Goal: Task Accomplishment & Management: Manage account settings

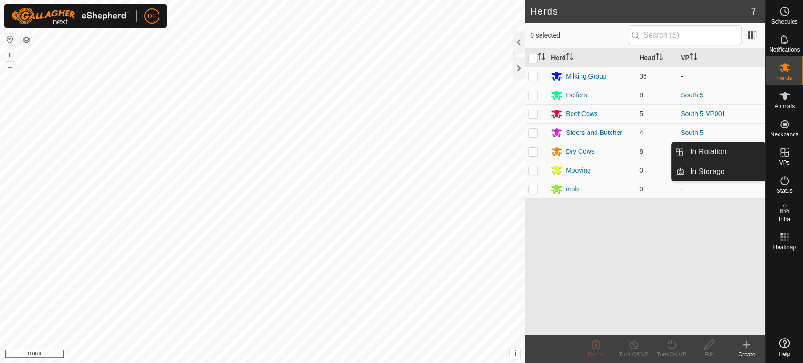
click at [787, 160] on span "VPs" at bounding box center [784, 163] width 10 height 6
click at [709, 155] on span "In Rotation" at bounding box center [708, 151] width 36 height 11
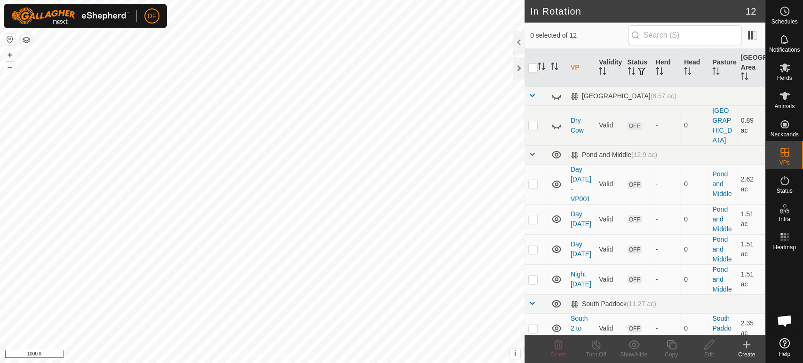
scroll to position [8002, 0]
click at [534, 180] on p-checkbox at bounding box center [532, 184] width 9 height 8
checkbox input "true"
click at [536, 216] on p-checkbox at bounding box center [532, 220] width 9 height 8
checkbox input "true"
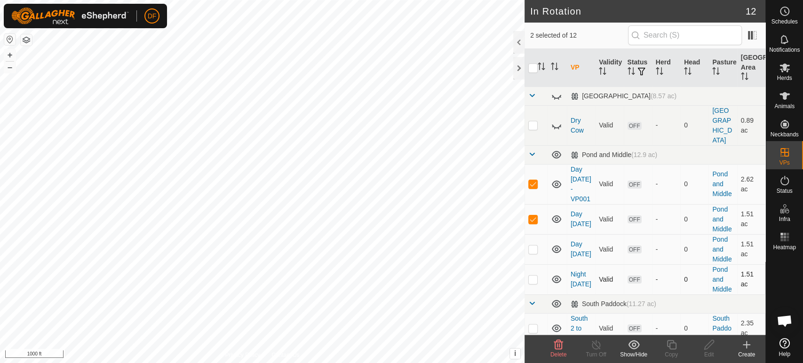
click at [536, 276] on p-checkbox at bounding box center [532, 280] width 9 height 8
checkbox input "true"
click at [563, 349] on icon at bounding box center [558, 344] width 11 height 11
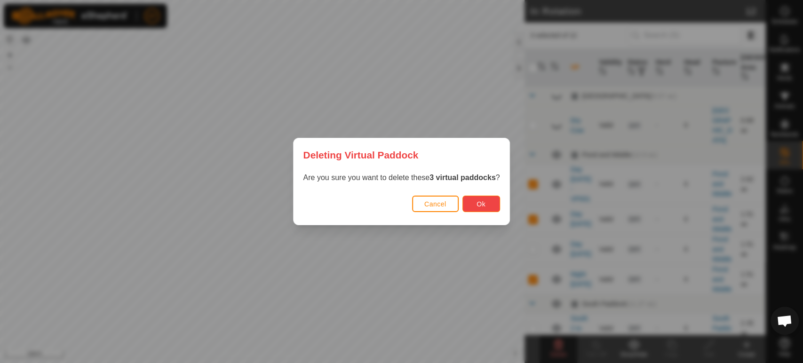
click at [474, 208] on button "Ok" at bounding box center [482, 204] width 38 height 16
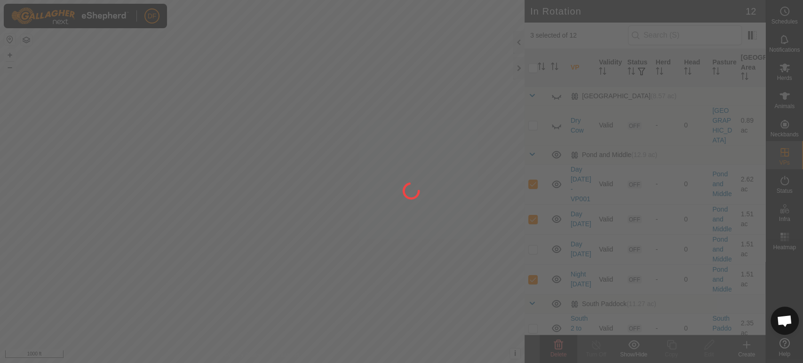
checkbox input "false"
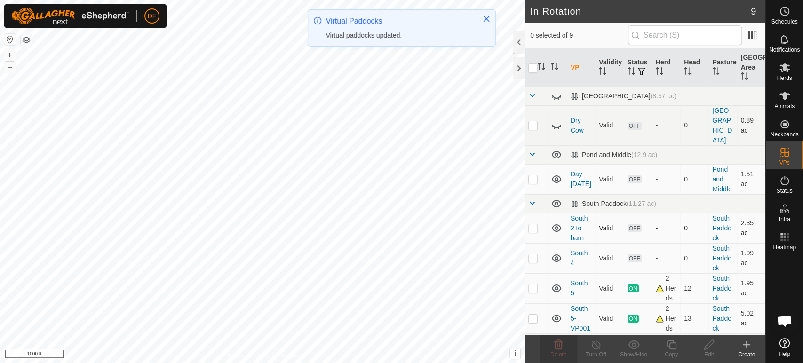
click at [535, 213] on td at bounding box center [536, 228] width 23 height 30
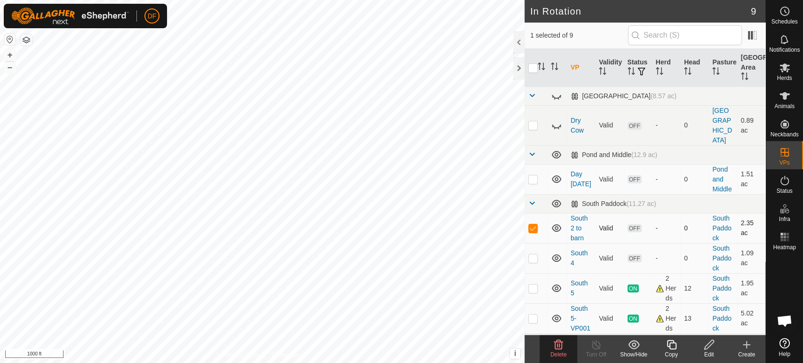
click at [535, 213] on td at bounding box center [536, 228] width 23 height 30
checkbox input "false"
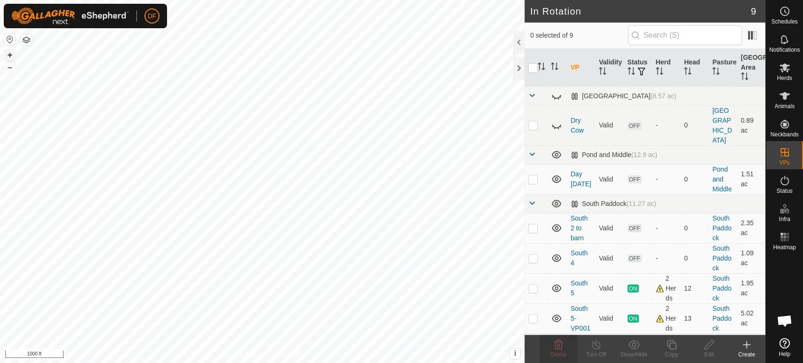
click at [8, 57] on button "+" at bounding box center [9, 54] width 11 height 11
click at [534, 315] on p-checkbox at bounding box center [532, 319] width 9 height 8
checkbox input "true"
click at [531, 285] on p-checkbox at bounding box center [532, 289] width 9 height 8
checkbox input "true"
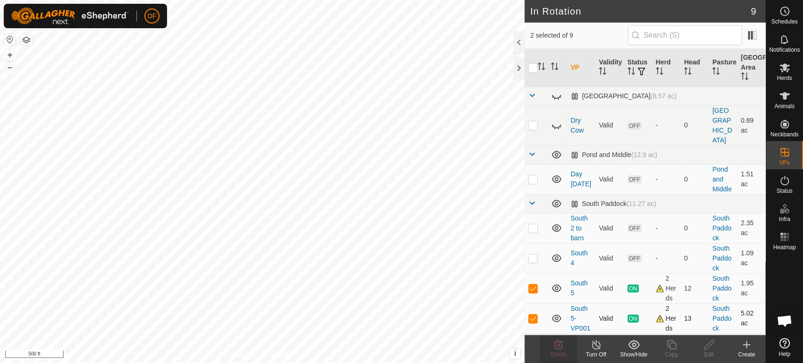
click at [532, 315] on p-checkbox at bounding box center [532, 319] width 9 height 8
checkbox input "false"
click at [671, 348] on icon at bounding box center [672, 344] width 12 height 11
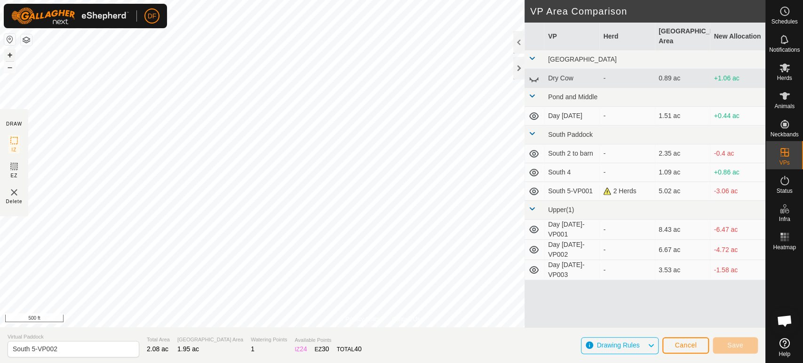
click at [9, 57] on button "+" at bounding box center [9, 54] width 11 height 11
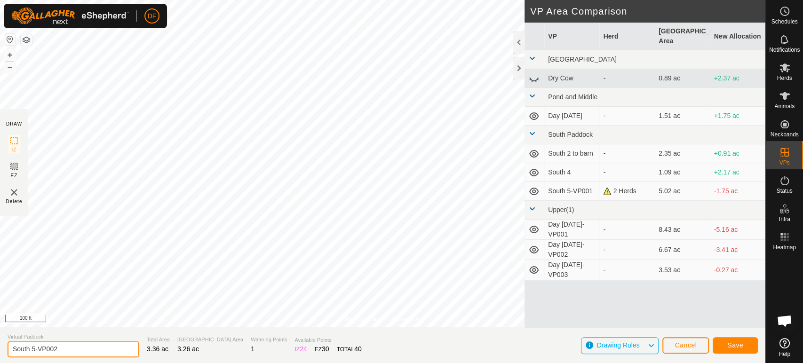
click at [58, 352] on input "South 5-VP002" at bounding box center [74, 349] width 132 height 16
type input "South 6"
click at [739, 347] on span "Save" at bounding box center [736, 346] width 16 height 8
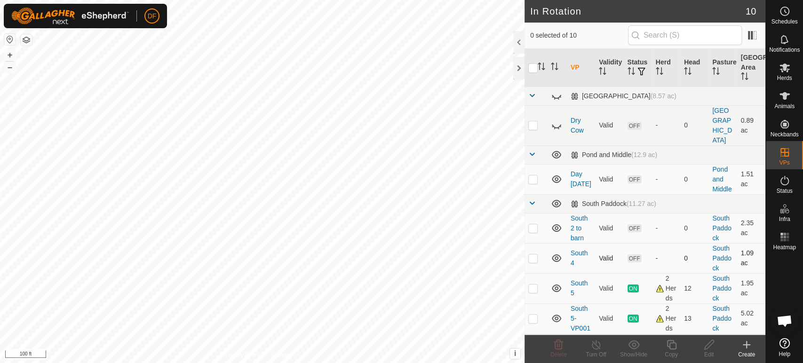
click at [532, 255] on p-checkbox at bounding box center [532, 259] width 9 height 8
checkbox input "true"
click at [556, 349] on icon at bounding box center [558, 344] width 9 height 9
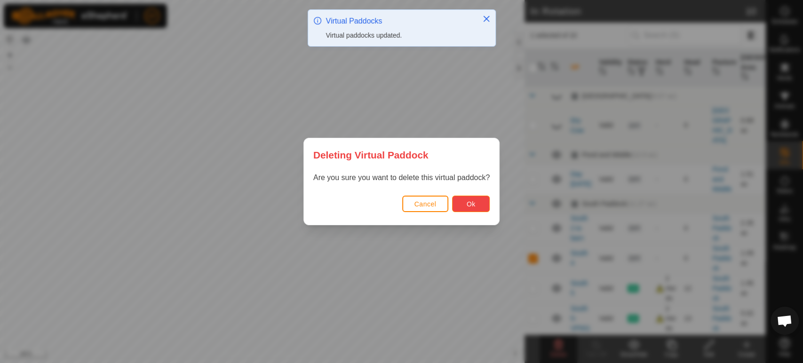
click at [465, 204] on button "Ok" at bounding box center [471, 204] width 38 height 16
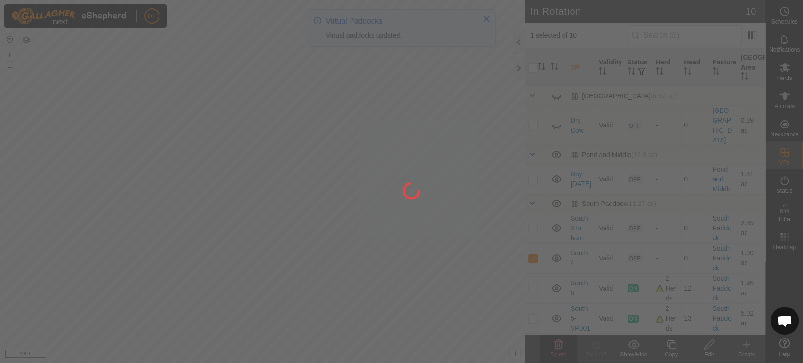
checkbox input "false"
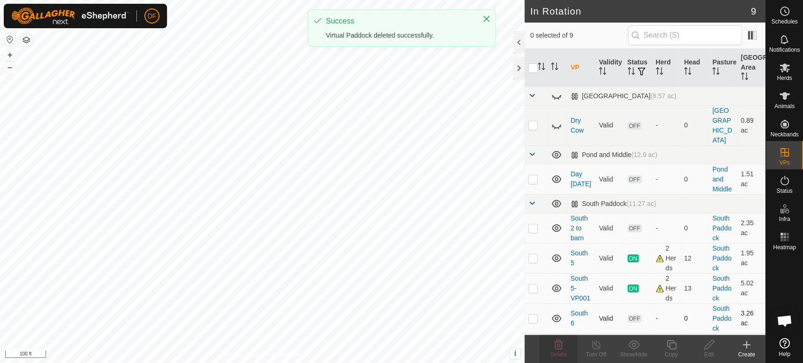
click at [532, 315] on p-checkbox at bounding box center [532, 319] width 9 height 8
checkbox input "true"
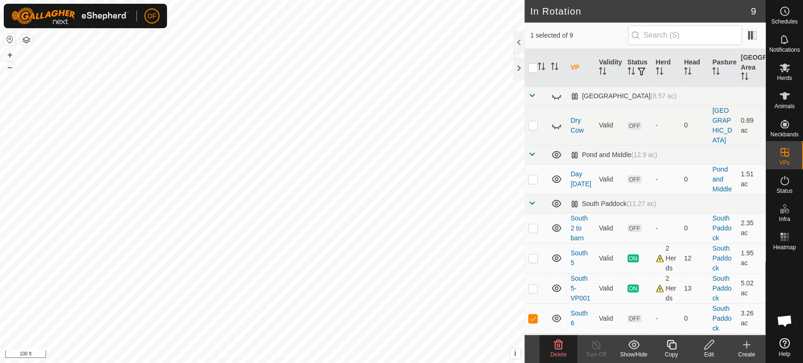
click at [672, 353] on div "Copy" at bounding box center [672, 355] width 38 height 8
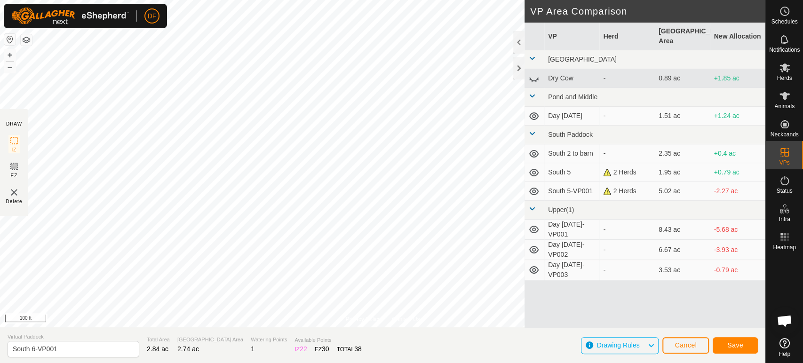
click at [348, 351] on section "Virtual Paddock South 6-VP001 Total Area 2.84 ac Grazing Area 2.74 ac Watering …" at bounding box center [383, 346] width 766 height 36
click at [111, 353] on input "South 6-VP001" at bounding box center [74, 349] width 132 height 16
type input "South 7"
click at [739, 345] on span "Save" at bounding box center [736, 346] width 16 height 8
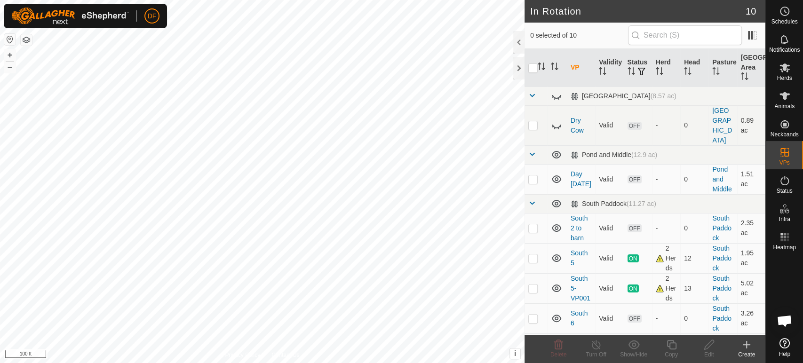
click at [184, 153] on div "DF Schedules Notifications Herds Animals Neckbands VPs Status Infra Heatmap Hel…" at bounding box center [401, 181] width 803 height 363
click at [533, 200] on span at bounding box center [532, 204] width 8 height 8
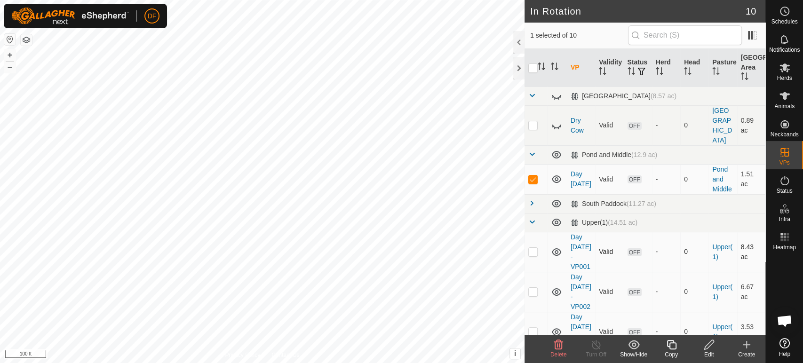
click at [532, 248] on p-checkbox at bounding box center [532, 252] width 9 height 8
checkbox input "true"
click at [533, 176] on p-checkbox at bounding box center [532, 180] width 9 height 8
checkbox input "false"
click at [532, 288] on p-checkbox at bounding box center [532, 292] width 9 height 8
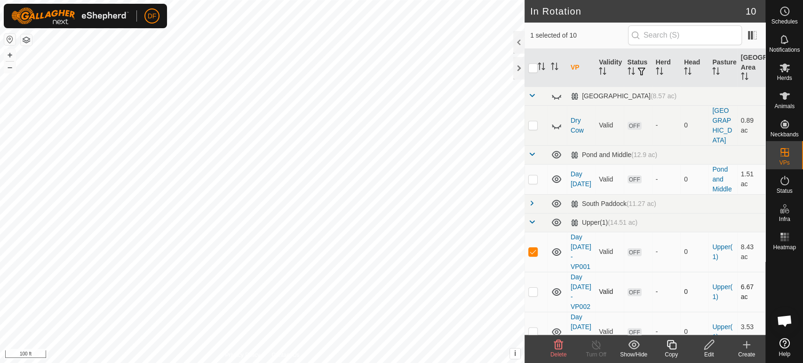
checkbox input "true"
click at [534, 328] on p-checkbox at bounding box center [532, 332] width 9 height 8
checkbox input "true"
click at [559, 349] on icon at bounding box center [558, 344] width 11 height 11
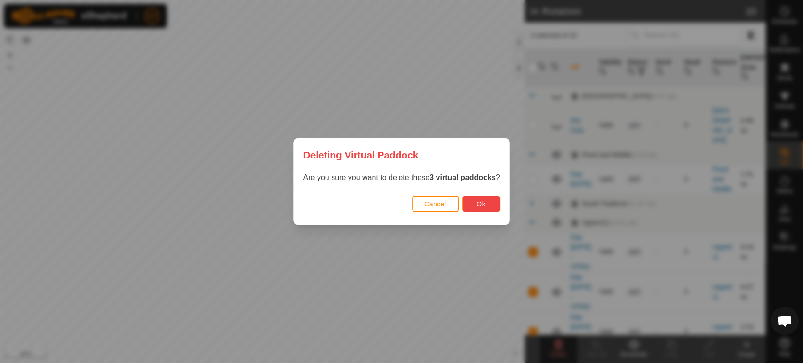
click at [491, 208] on button "Ok" at bounding box center [482, 204] width 38 height 16
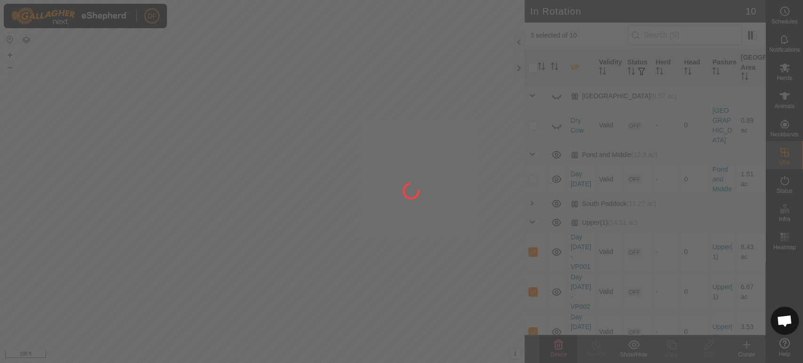
checkbox input "false"
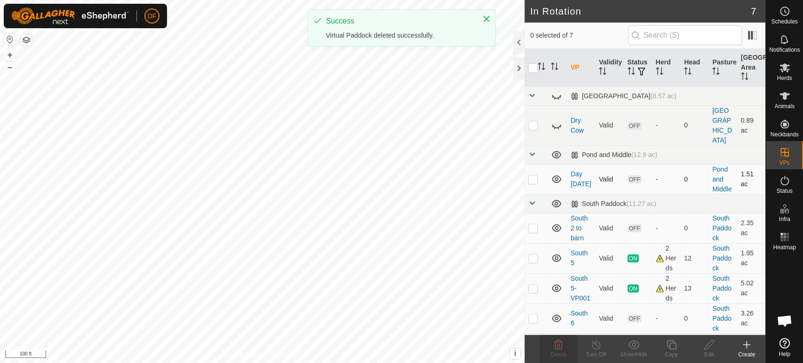
click at [533, 176] on p-checkbox at bounding box center [532, 180] width 9 height 8
checkbox input "true"
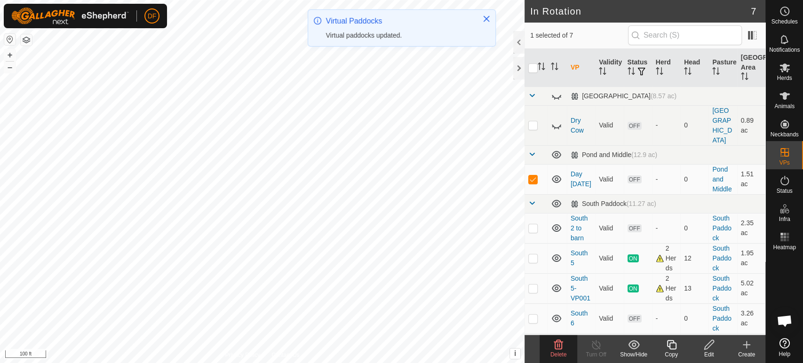
click at [669, 347] on icon at bounding box center [671, 344] width 9 height 9
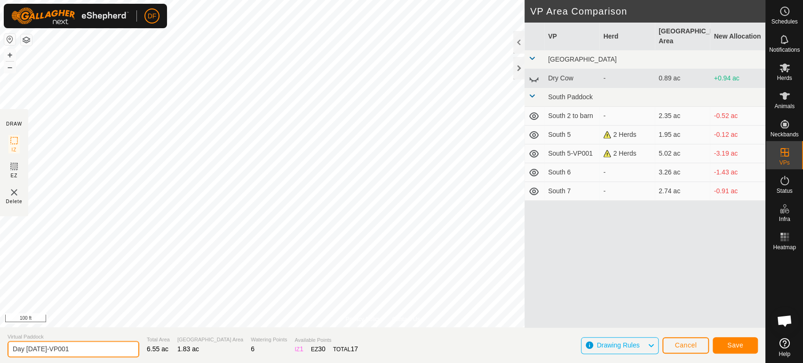
click at [72, 350] on input "Day [DATE]-VP001" at bounding box center [74, 349] width 132 height 16
type input "Day [DATE]"
click at [739, 344] on span "Save" at bounding box center [736, 346] width 16 height 8
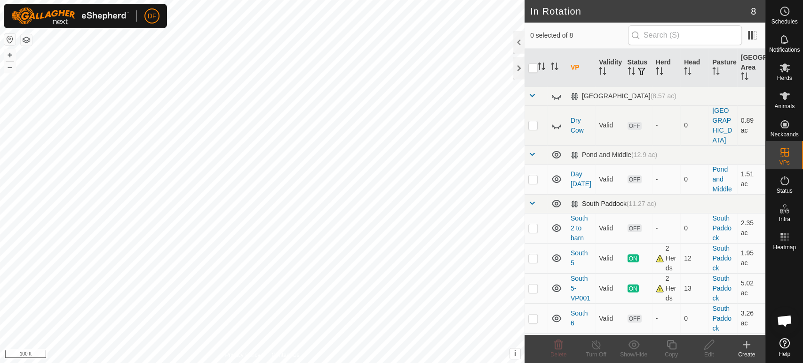
click at [533, 200] on span at bounding box center [532, 204] width 8 height 8
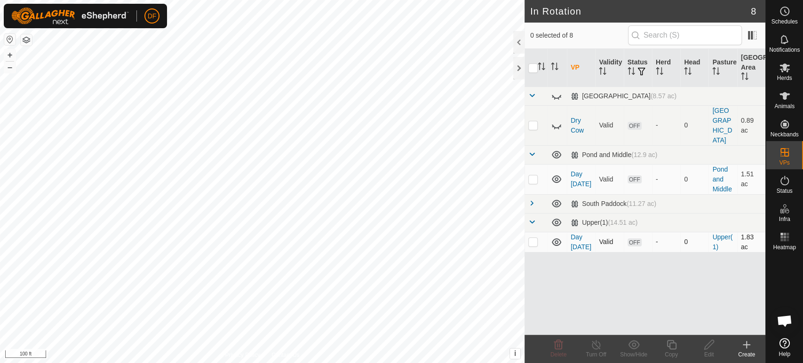
click at [534, 238] on p-checkbox at bounding box center [532, 242] width 9 height 8
checkbox input "true"
click at [673, 350] on icon at bounding box center [672, 344] width 12 height 11
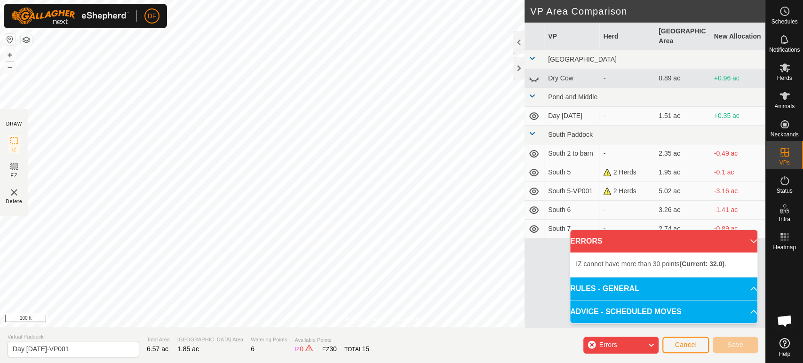
click at [339, 352] on div "Privacy Policy Contact Us Status: OFF Type: Inclusion Zone + – ⇧ i This applica…" at bounding box center [383, 181] width 766 height 363
click at [263, 328] on div at bounding box center [383, 164] width 766 height 328
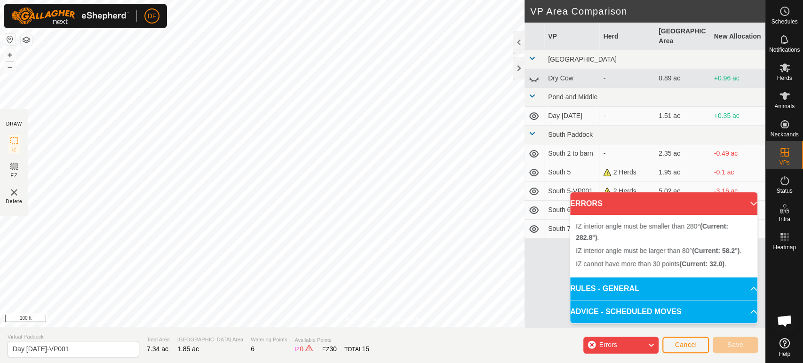
click at [243, 333] on div "Privacy Policy Contact Us IZ interior angle must be larger than 80° (Current: 5…" at bounding box center [383, 181] width 766 height 363
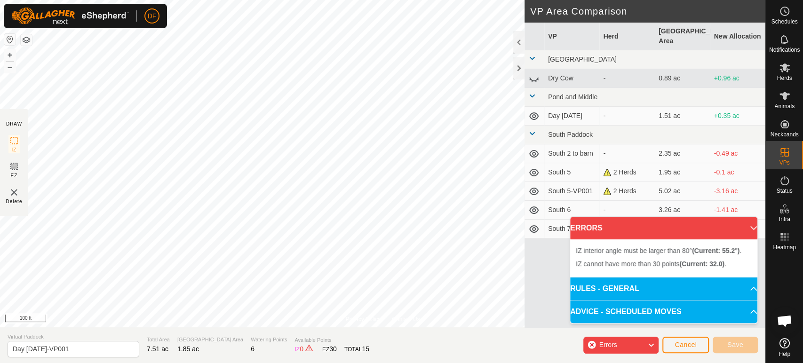
click at [120, 331] on div "Privacy Policy Contact Us Status: OFF Type: Inclusion Zone + – ⇧ i This applica…" at bounding box center [383, 181] width 766 height 363
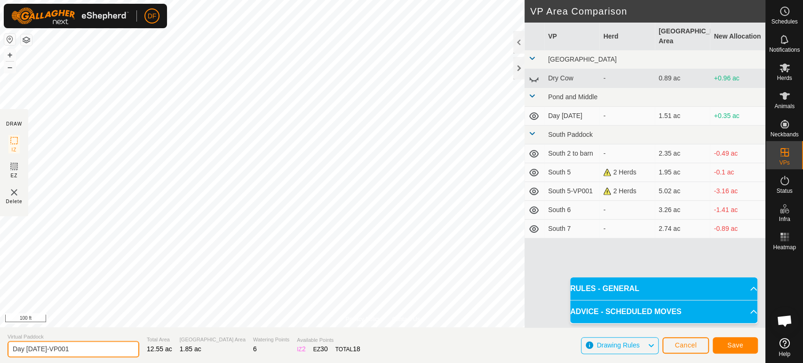
click at [76, 351] on input "Day [DATE]-VP001" at bounding box center [74, 349] width 132 height 16
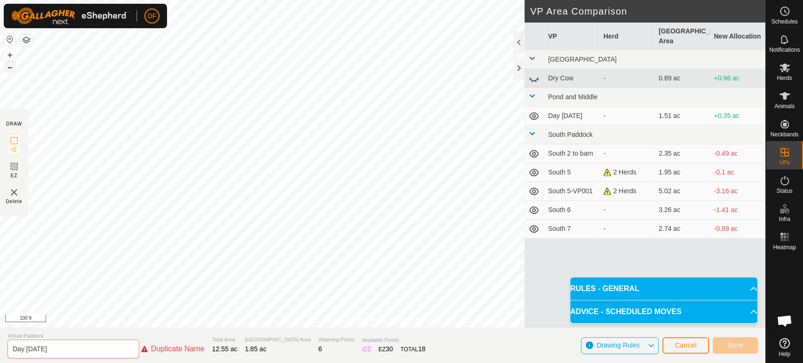
click at [9, 71] on button "–" at bounding box center [9, 67] width 11 height 11
click at [24, 352] on input "Day [DATE]" at bounding box center [74, 349] width 132 height 19
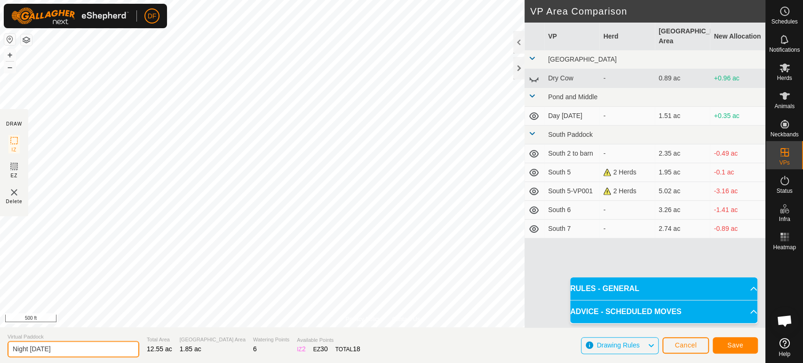
type input "Night [DATE]"
click at [740, 346] on span "Save" at bounding box center [736, 346] width 16 height 8
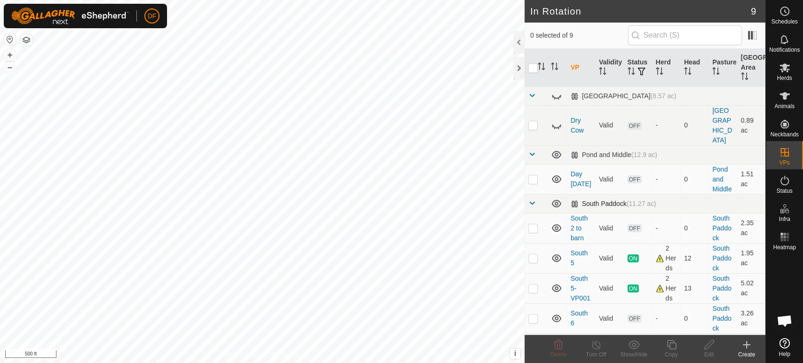
click at [534, 200] on span at bounding box center [532, 204] width 8 height 8
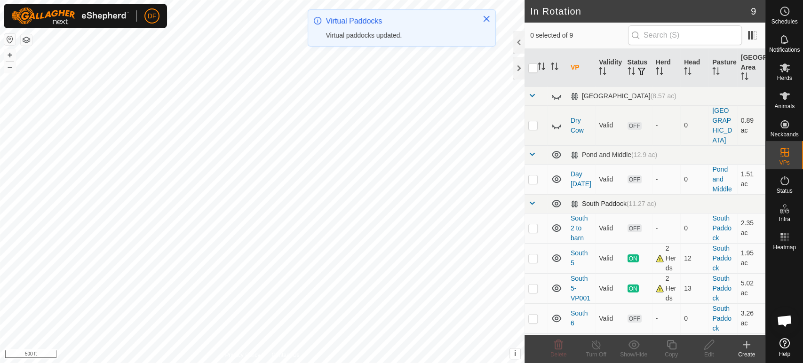
click at [534, 200] on span at bounding box center [532, 204] width 8 height 8
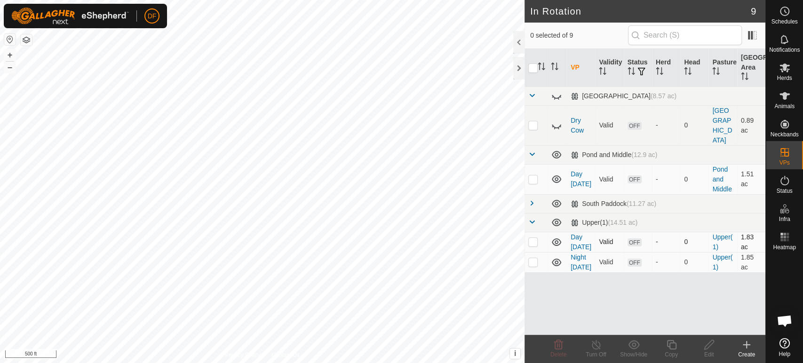
click at [533, 238] on p-checkbox at bounding box center [532, 242] width 9 height 8
checkbox input "true"
click at [710, 351] on div "Edit" at bounding box center [709, 355] width 38 height 8
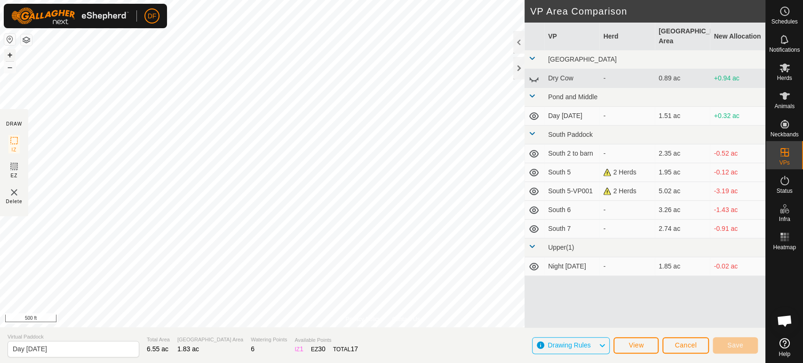
click at [12, 55] on button "+" at bounding box center [9, 54] width 11 height 11
click at [8, 68] on button "–" at bounding box center [9, 67] width 11 height 11
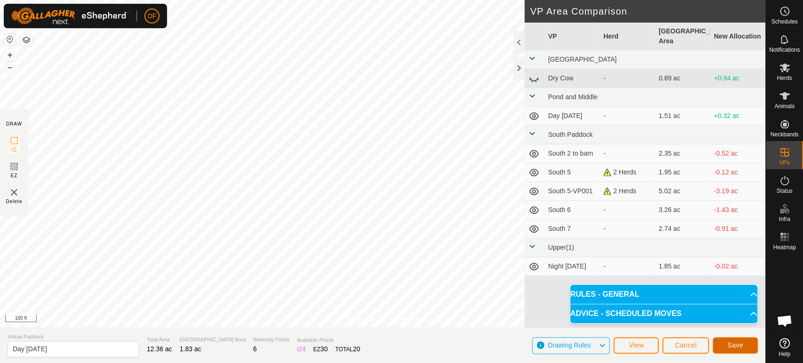
click at [731, 350] on button "Save" at bounding box center [735, 345] width 45 height 16
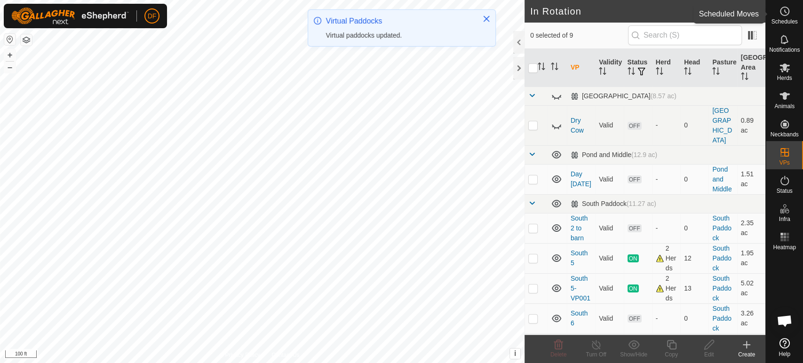
click at [779, 16] on icon at bounding box center [784, 11] width 11 height 11
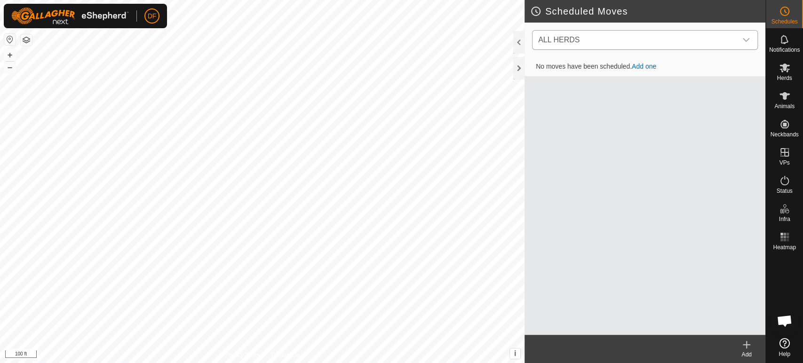
click at [617, 45] on span "ALL HERDS" at bounding box center [636, 40] width 202 height 19
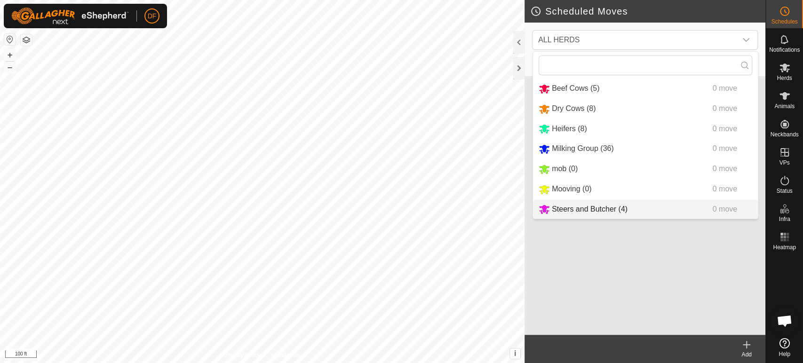
click at [749, 350] on icon at bounding box center [746, 344] width 11 height 11
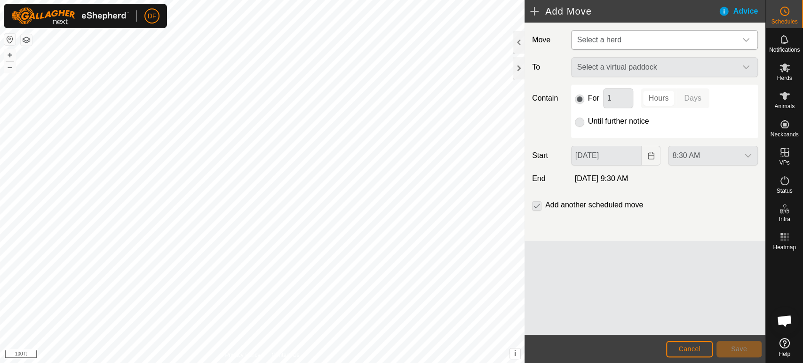
click at [605, 45] on span "Select a herd" at bounding box center [655, 40] width 163 height 19
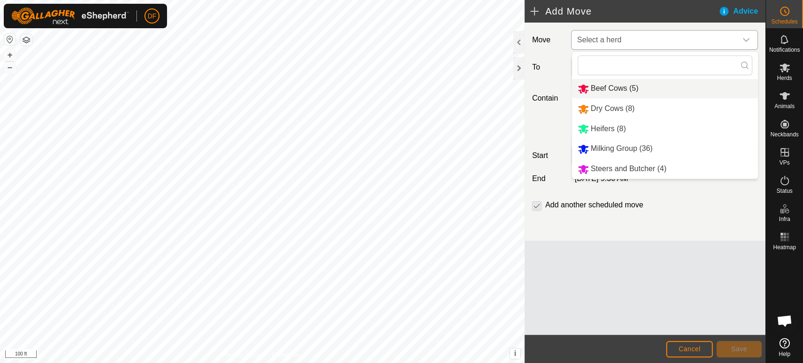
click at [595, 90] on li "Beef Cows (5)" at bounding box center [665, 88] width 186 height 19
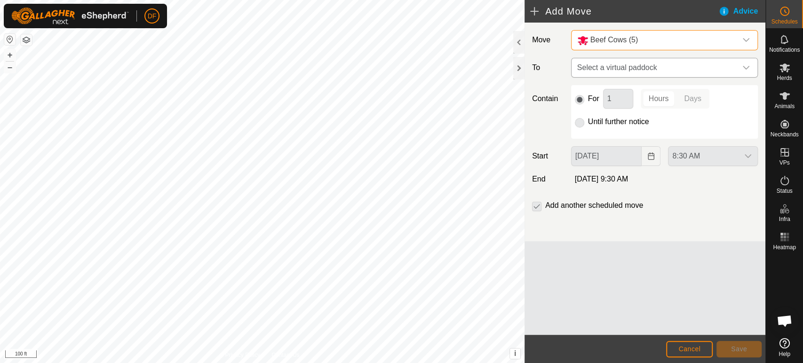
click at [584, 66] on span "Select a virtual paddock" at bounding box center [655, 67] width 163 height 19
click at [14, 70] on button "–" at bounding box center [9, 67] width 11 height 11
click at [9, 56] on button "+" at bounding box center [9, 54] width 11 height 11
click at [609, 69] on span "Select a virtual paddock" at bounding box center [655, 67] width 163 height 19
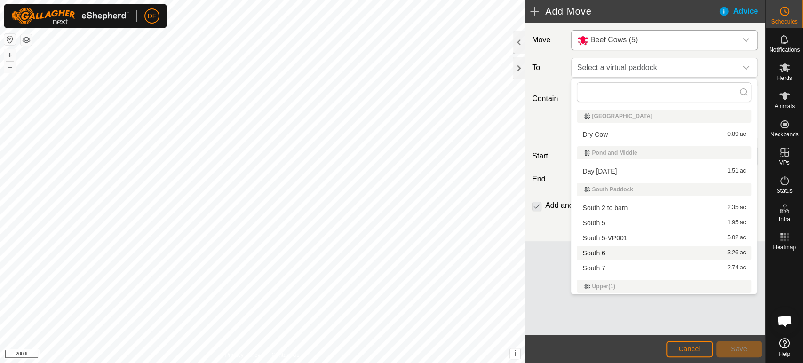
click at [600, 251] on li "South 6 3.26 ac" at bounding box center [664, 253] width 175 height 14
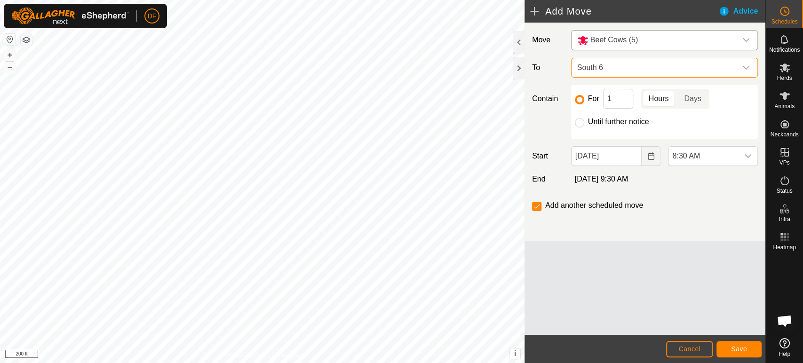
click at [600, 251] on div "Move Beef Cows (5) To South 6 Contain For 1 Hours Days Until further notice Sta…" at bounding box center [645, 179] width 241 height 312
click at [622, 98] on input "1" at bounding box center [618, 99] width 30 height 20
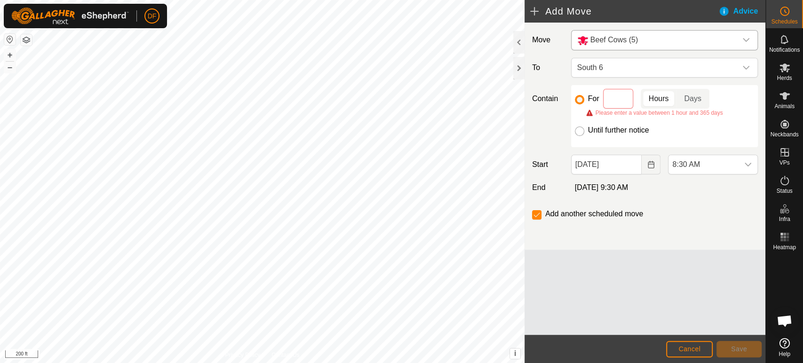
click at [582, 131] on input "Until further notice" at bounding box center [579, 131] width 9 height 9
radio input "true"
checkbox input "false"
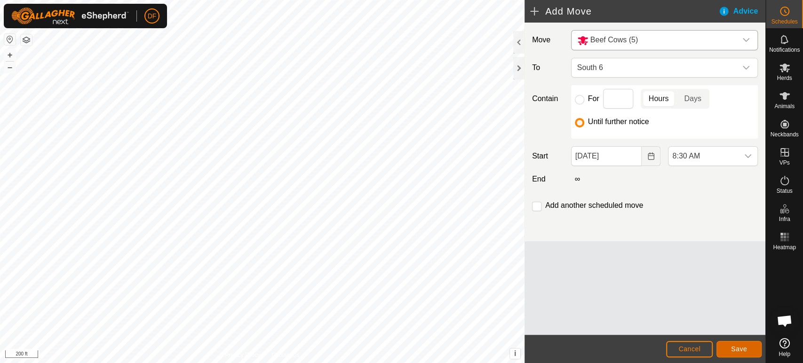
click at [736, 346] on span "Save" at bounding box center [739, 349] width 16 height 8
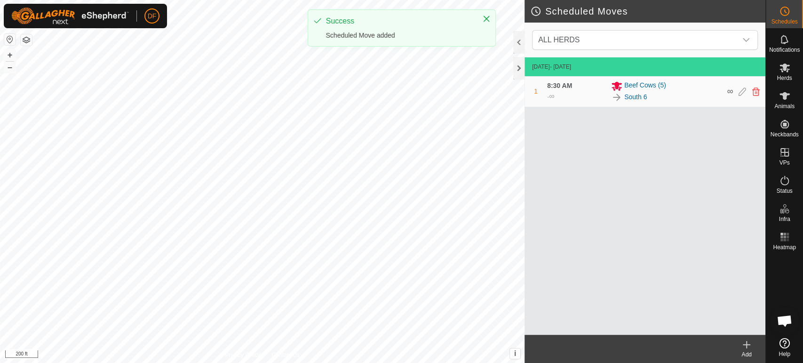
click at [760, 351] on div "Add" at bounding box center [747, 355] width 38 height 8
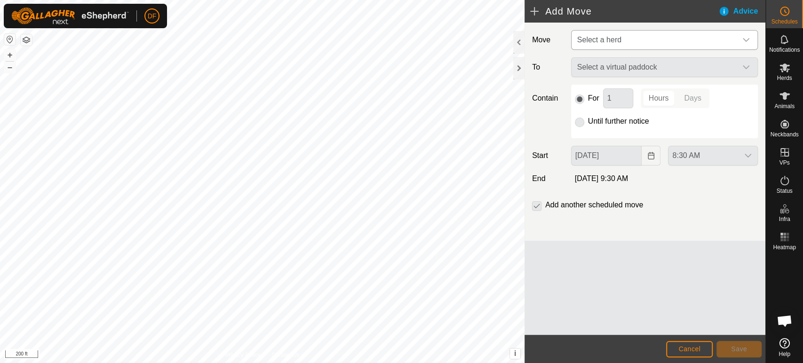
click at [604, 40] on span "Select a herd" at bounding box center [599, 40] width 44 height 8
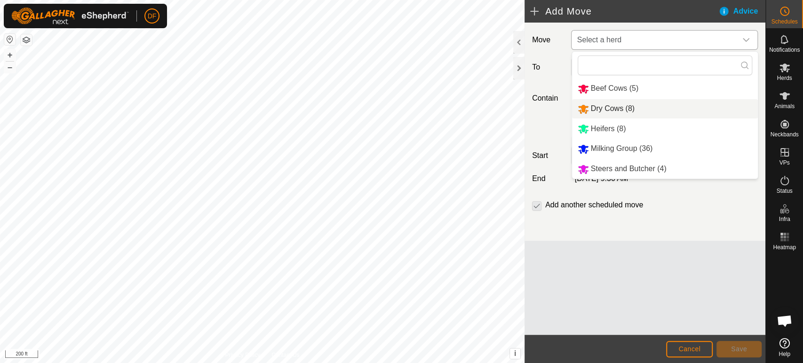
click at [612, 112] on li "Dry Cows (8)" at bounding box center [665, 108] width 186 height 19
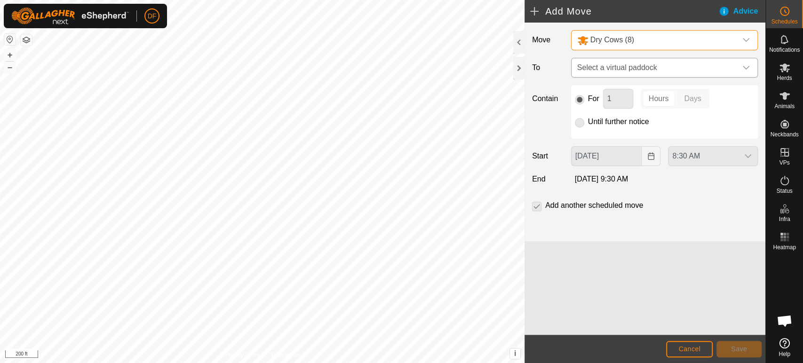
click at [595, 69] on span "Select a virtual paddock" at bounding box center [655, 67] width 163 height 19
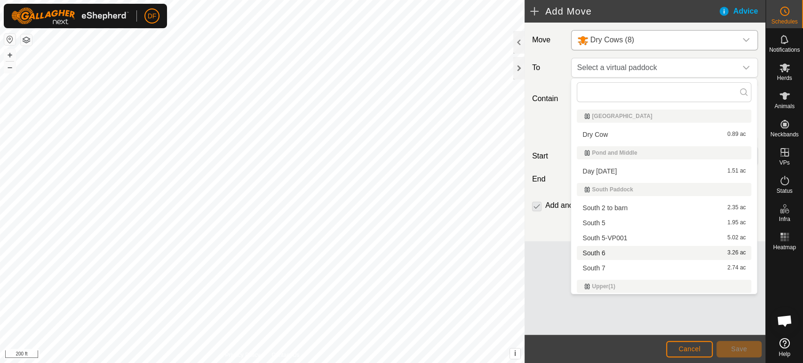
click at [616, 256] on li "South 6 3.26 ac" at bounding box center [664, 253] width 175 height 14
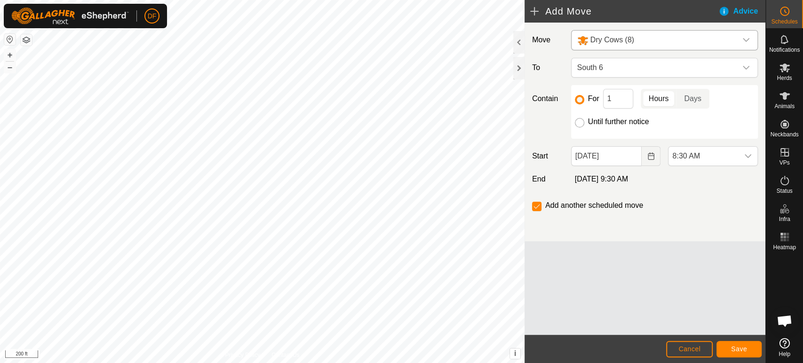
click at [582, 121] on input "Until further notice" at bounding box center [579, 122] width 9 height 9
radio input "true"
checkbox input "false"
click at [741, 352] on span "Save" at bounding box center [739, 349] width 16 height 8
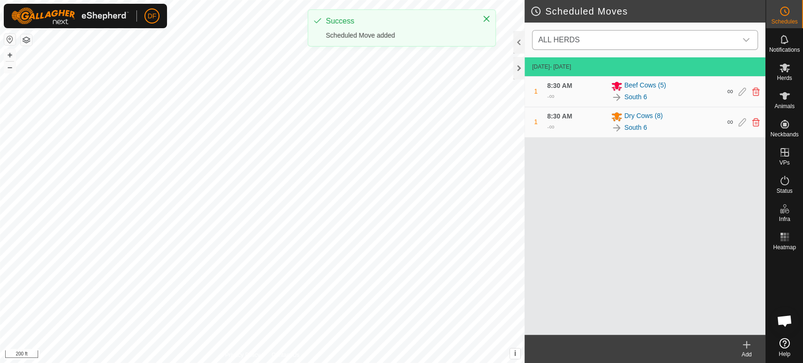
click at [584, 41] on span "ALL HERDS" at bounding box center [636, 40] width 202 height 19
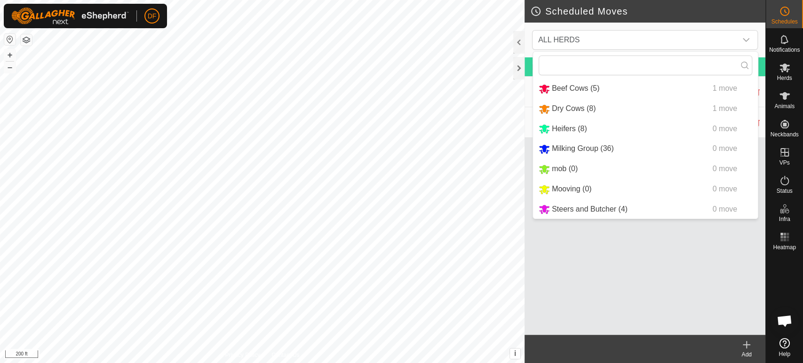
click at [745, 347] on icon at bounding box center [746, 344] width 11 height 11
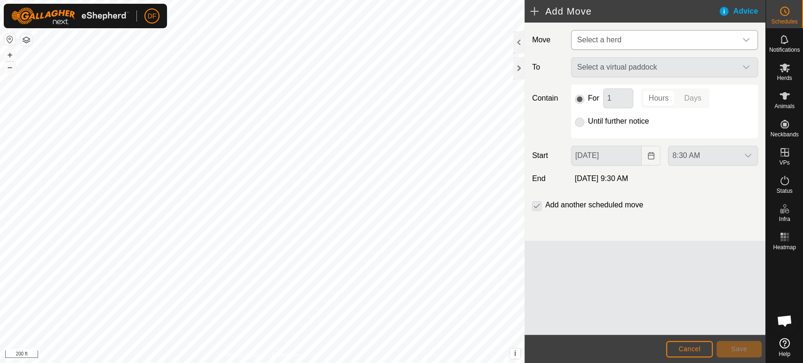
click at [592, 47] on span "Select a herd" at bounding box center [655, 40] width 163 height 19
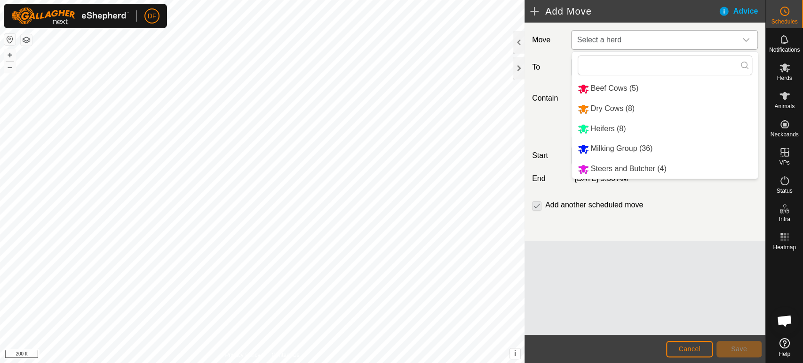
click at [603, 126] on li "Heifers (8)" at bounding box center [665, 129] width 186 height 19
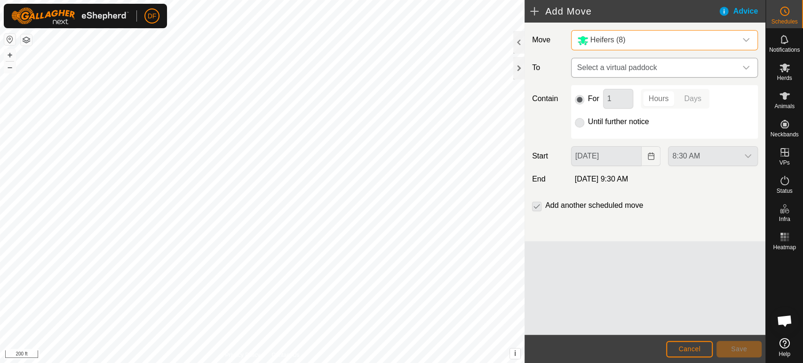
click at [603, 62] on span "Select a virtual paddock" at bounding box center [655, 67] width 163 height 19
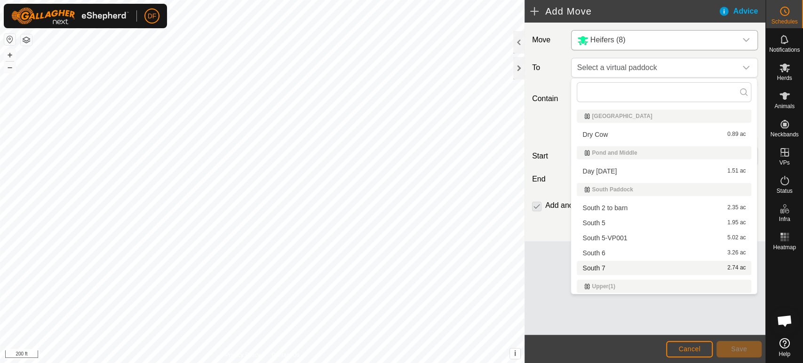
click at [611, 269] on li "South 7 2.74 ac" at bounding box center [664, 268] width 175 height 14
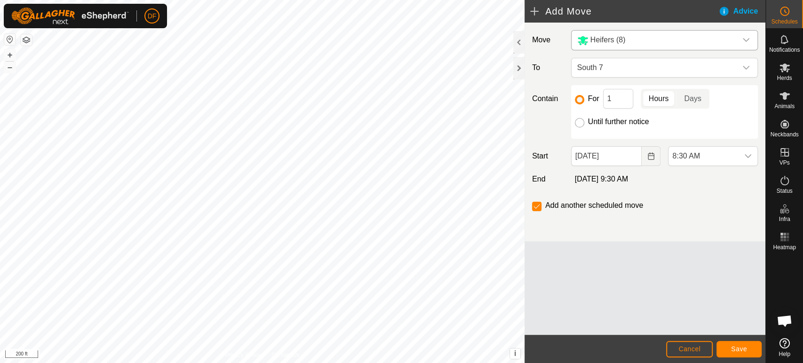
click at [578, 122] on input "Until further notice" at bounding box center [579, 122] width 9 height 9
radio input "true"
checkbox input "false"
click at [744, 347] on span "Save" at bounding box center [739, 349] width 16 height 8
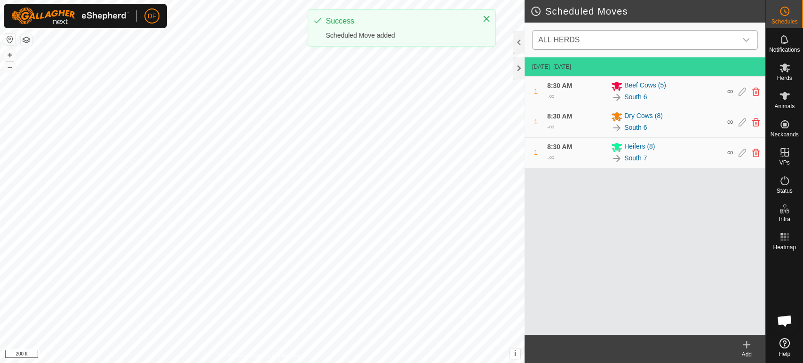
click at [605, 40] on span "ALL HERDS" at bounding box center [636, 40] width 202 height 19
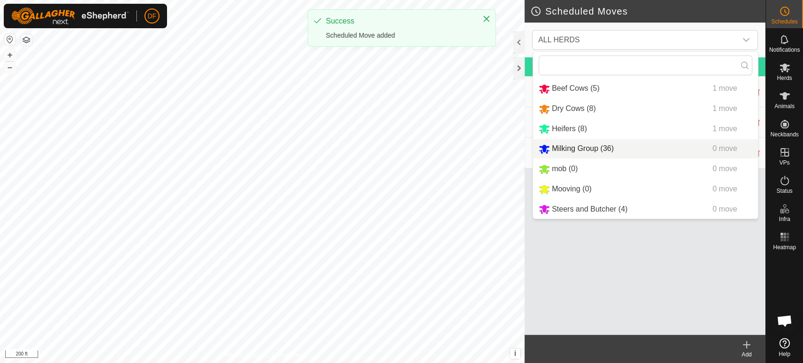
click at [747, 352] on div "Add" at bounding box center [747, 355] width 38 height 8
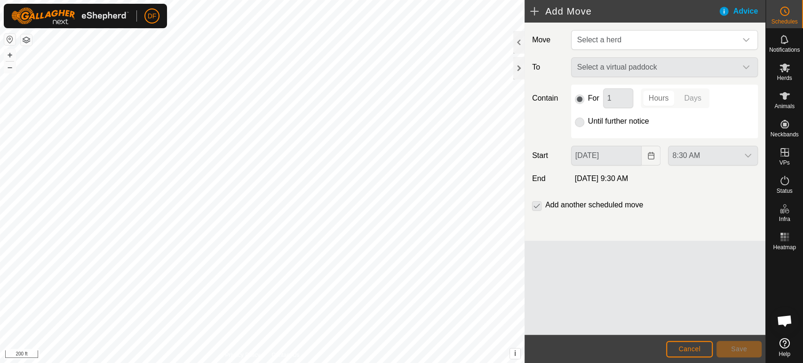
click at [611, 119] on label "Until further notice" at bounding box center [618, 122] width 61 height 8
click at [595, 34] on span "Select a herd" at bounding box center [655, 40] width 163 height 19
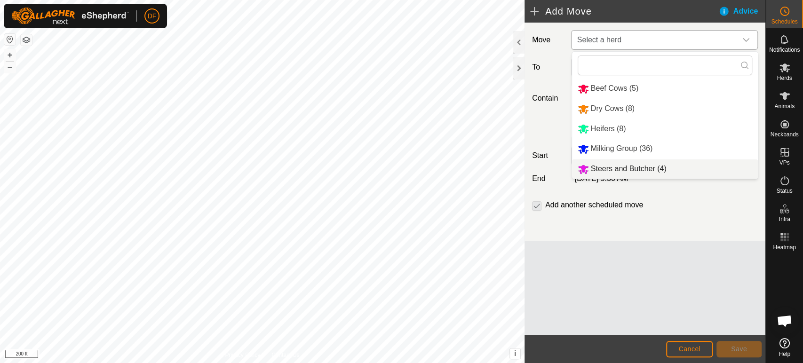
click at [617, 175] on li "Steers and Butcher (4)" at bounding box center [665, 169] width 186 height 19
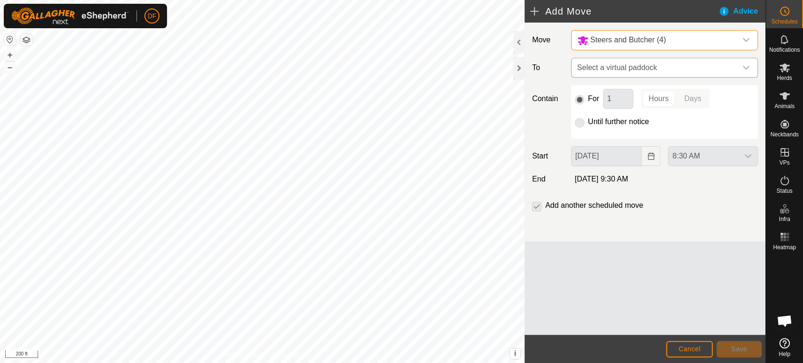
click at [620, 72] on span "Select a virtual paddock" at bounding box center [655, 67] width 163 height 19
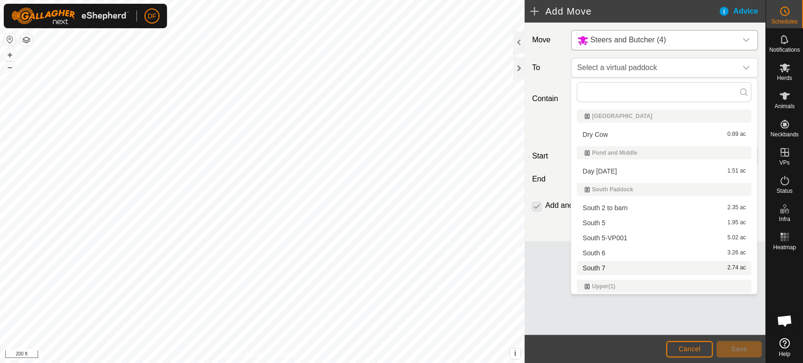
click at [599, 270] on li "South 7 2.74 ac" at bounding box center [664, 268] width 175 height 14
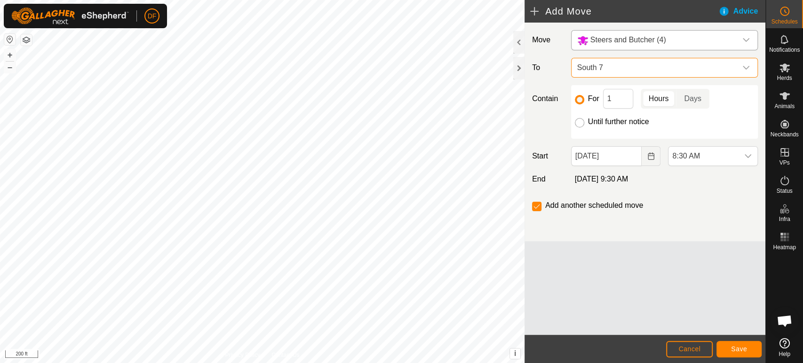
click at [581, 123] on input "Until further notice" at bounding box center [579, 122] width 9 height 9
radio input "true"
checkbox input "false"
click at [733, 348] on span "Save" at bounding box center [739, 349] width 16 height 8
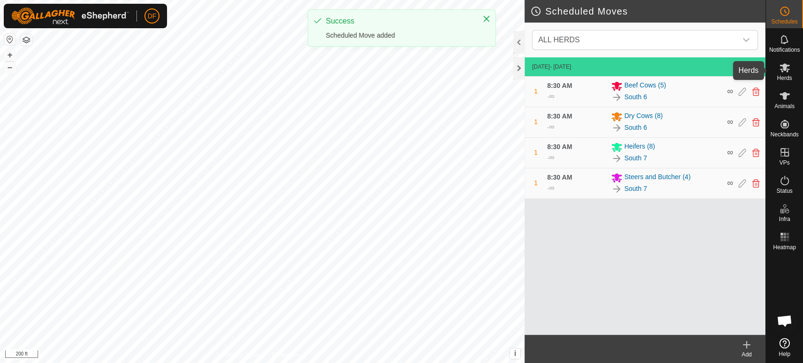
click at [788, 69] on icon at bounding box center [785, 68] width 10 height 9
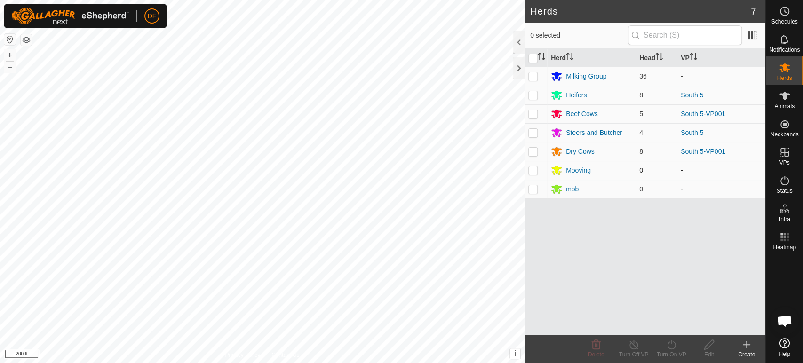
click at [534, 174] on p-checkbox at bounding box center [532, 171] width 9 height 8
checkbox input "true"
click at [705, 346] on icon at bounding box center [708, 344] width 9 height 9
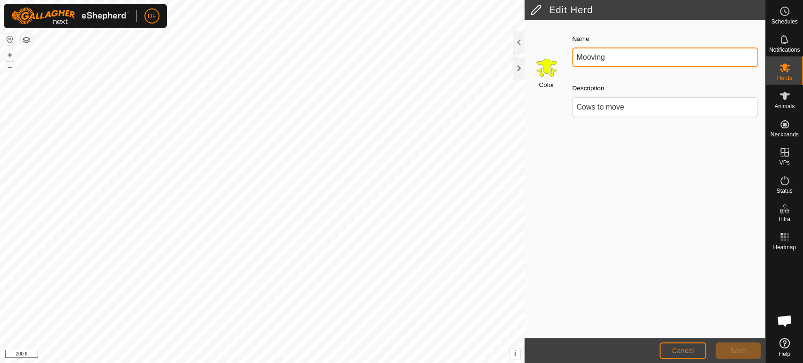
drag, startPoint x: 613, startPoint y: 58, endPoint x: 553, endPoint y: 52, distance: 60.1
click at [553, 52] on div "Color Name Mooving Description Cows to move" at bounding box center [645, 78] width 241 height 107
type input "Fresh Cows"
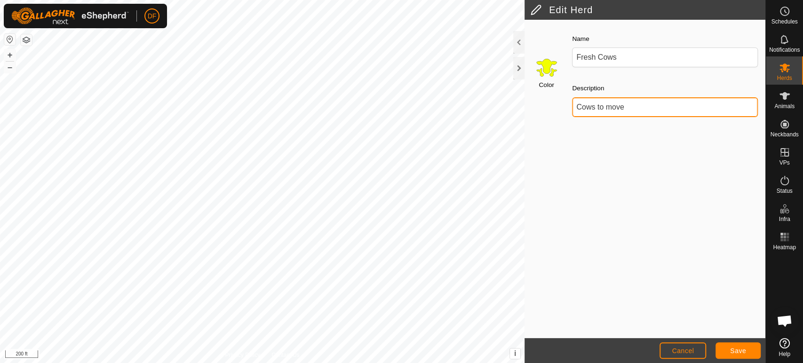
click at [626, 106] on input "Cows to move" at bounding box center [665, 107] width 186 height 20
type input "C"
type input "Under 90DIM"
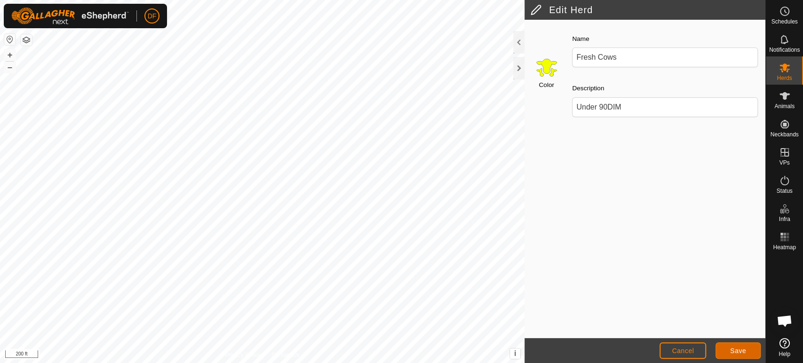
click at [734, 349] on span "Save" at bounding box center [738, 351] width 16 height 8
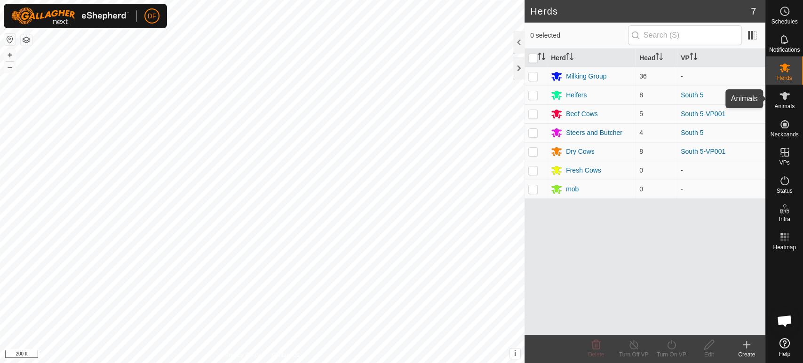
click at [788, 95] on icon at bounding box center [785, 96] width 10 height 8
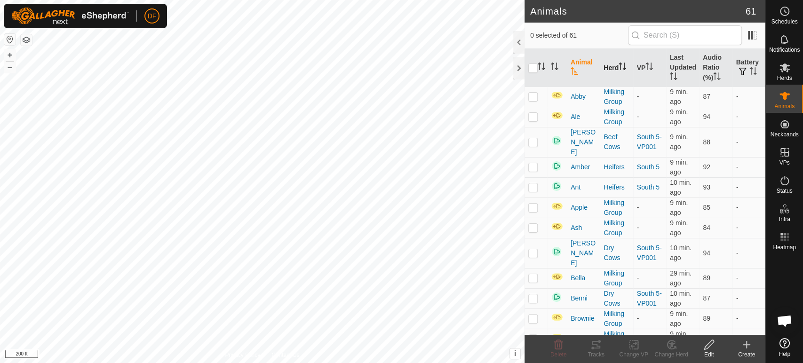
click at [624, 66] on icon "Activate to sort" at bounding box center [623, 67] width 8 height 8
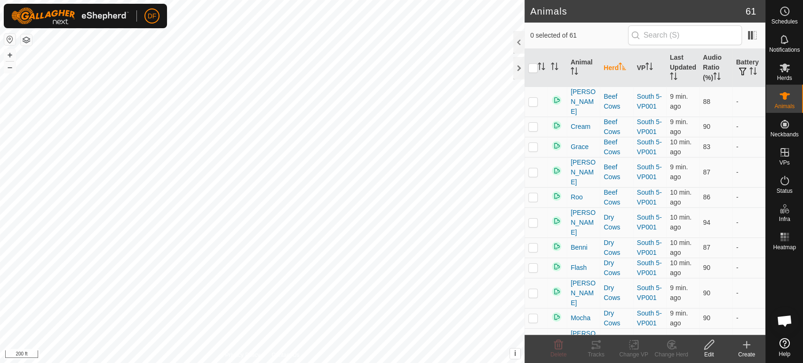
click at [624, 66] on icon "Activate to sort" at bounding box center [622, 67] width 7 height 8
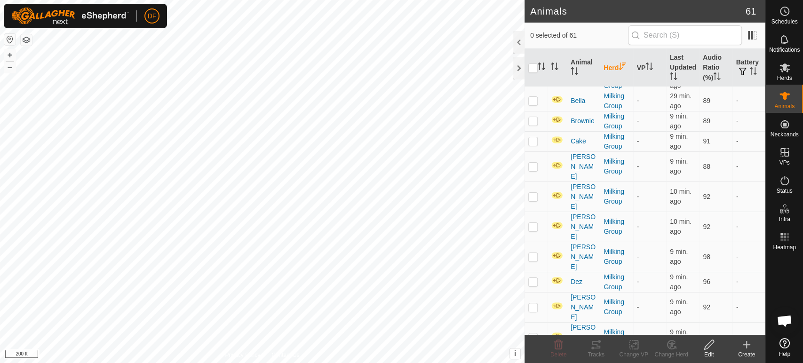
scroll to position [201, 0]
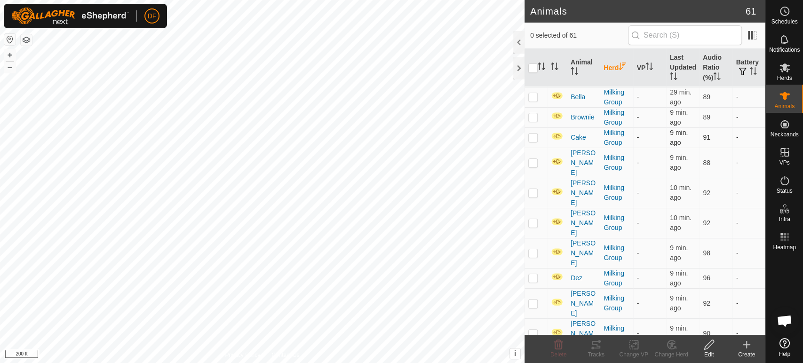
click at [532, 138] on p-checkbox at bounding box center [532, 138] width 9 height 8
checkbox input "true"
click at [534, 189] on p-checkbox at bounding box center [532, 193] width 9 height 8
checkbox input "true"
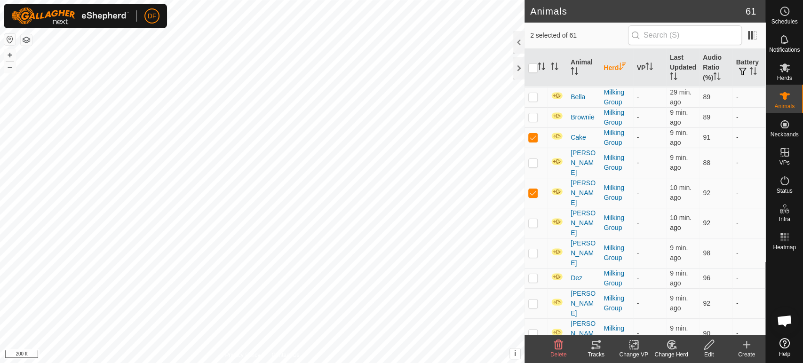
click at [534, 219] on p-checkbox at bounding box center [532, 223] width 9 height 8
checkbox input "true"
click at [533, 360] on p-checkbox at bounding box center [532, 364] width 9 height 8
checkbox input "true"
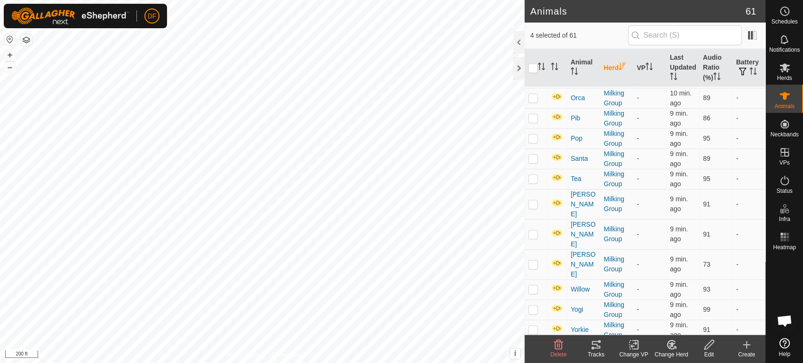
scroll to position [715, 0]
click at [672, 357] on div "Change Herd" at bounding box center [672, 355] width 38 height 8
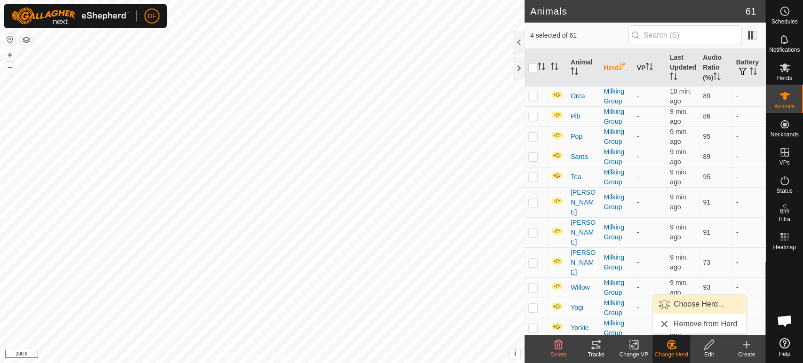
click at [680, 308] on link "Choose Herd..." at bounding box center [699, 304] width 93 height 19
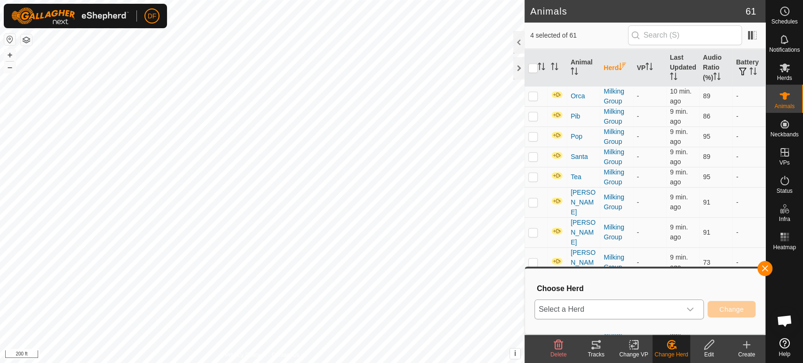
click at [678, 313] on span "Select a Herd" at bounding box center [608, 309] width 146 height 19
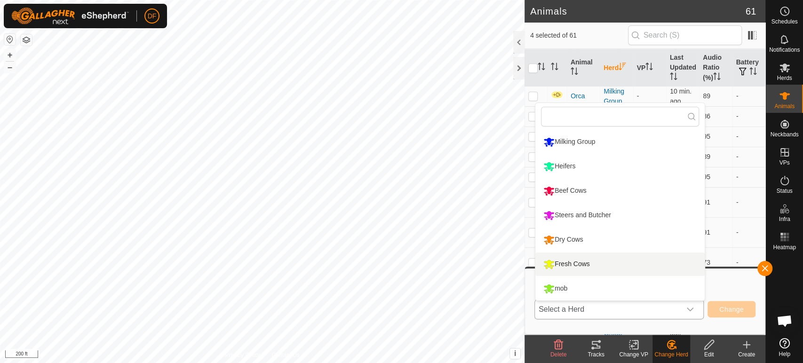
click at [581, 264] on li "Fresh Cows" at bounding box center [620, 265] width 169 height 24
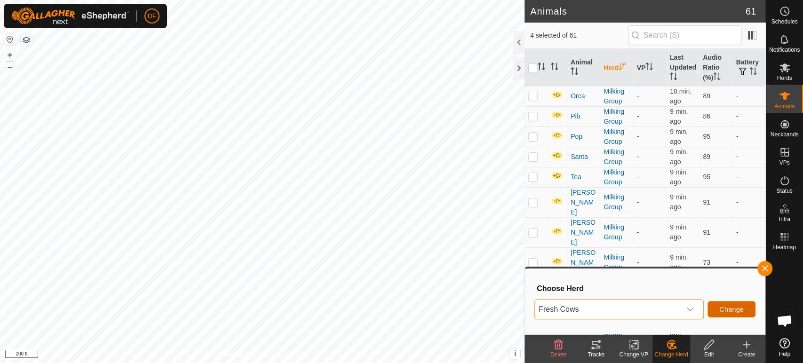
click at [731, 311] on span "Change" at bounding box center [732, 310] width 24 height 8
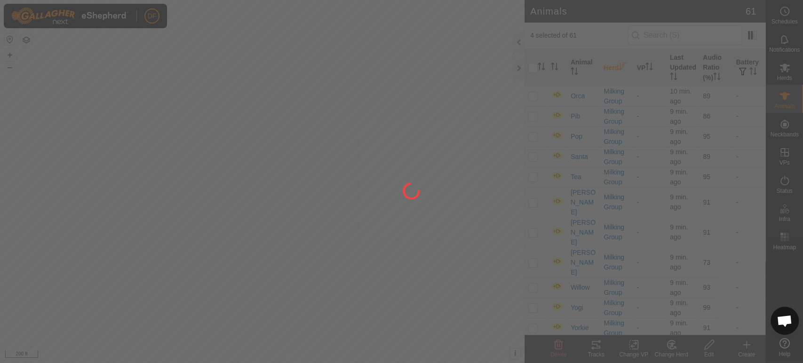
checkbox input "false"
